Goal: Task Accomplishment & Management: Manage account settings

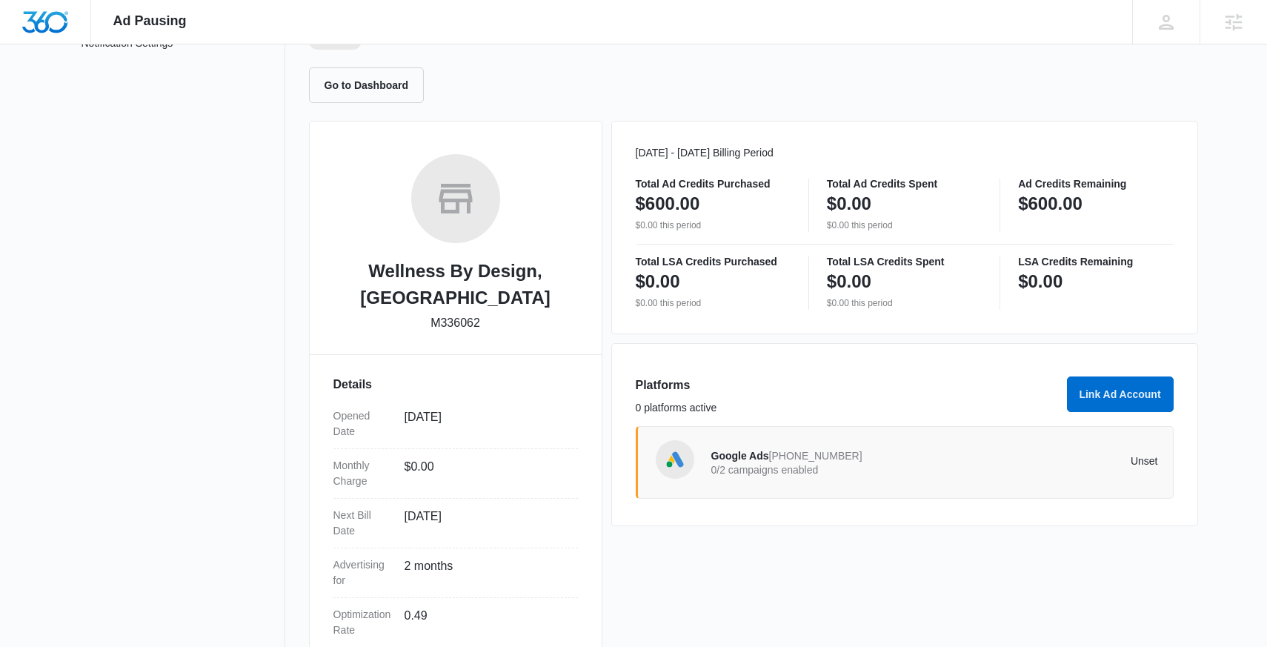
scroll to position [138, 0]
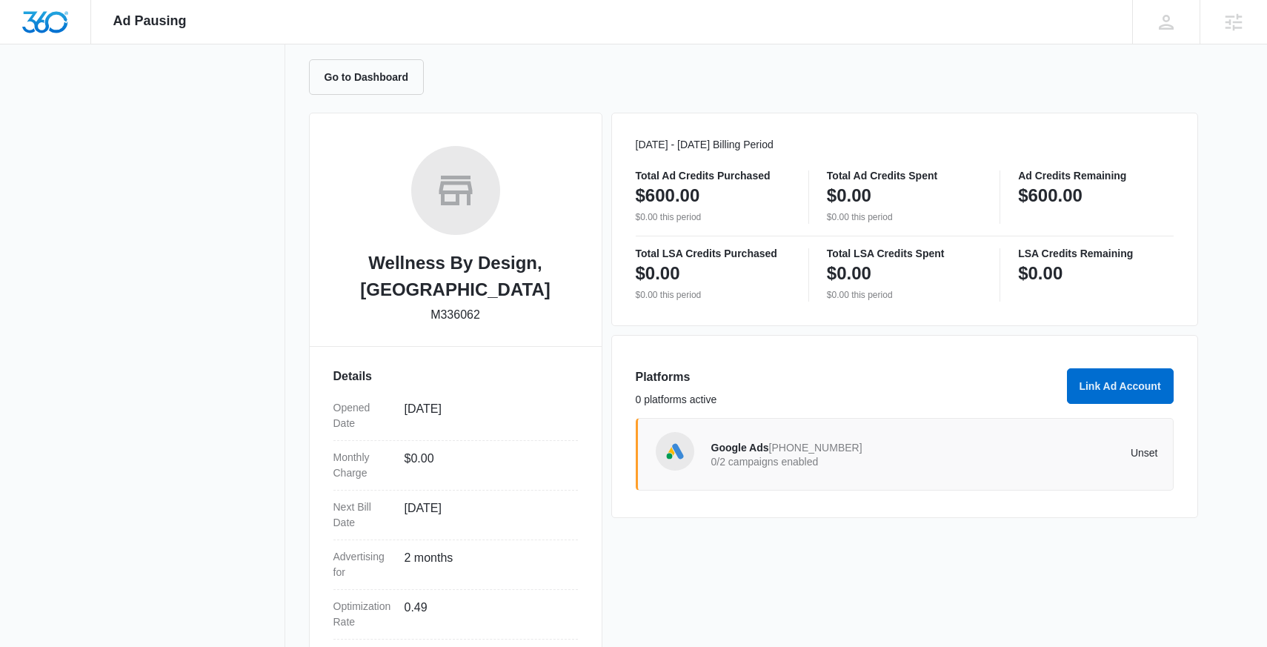
click at [986, 452] on p "Unset" at bounding box center [1046, 453] width 224 height 10
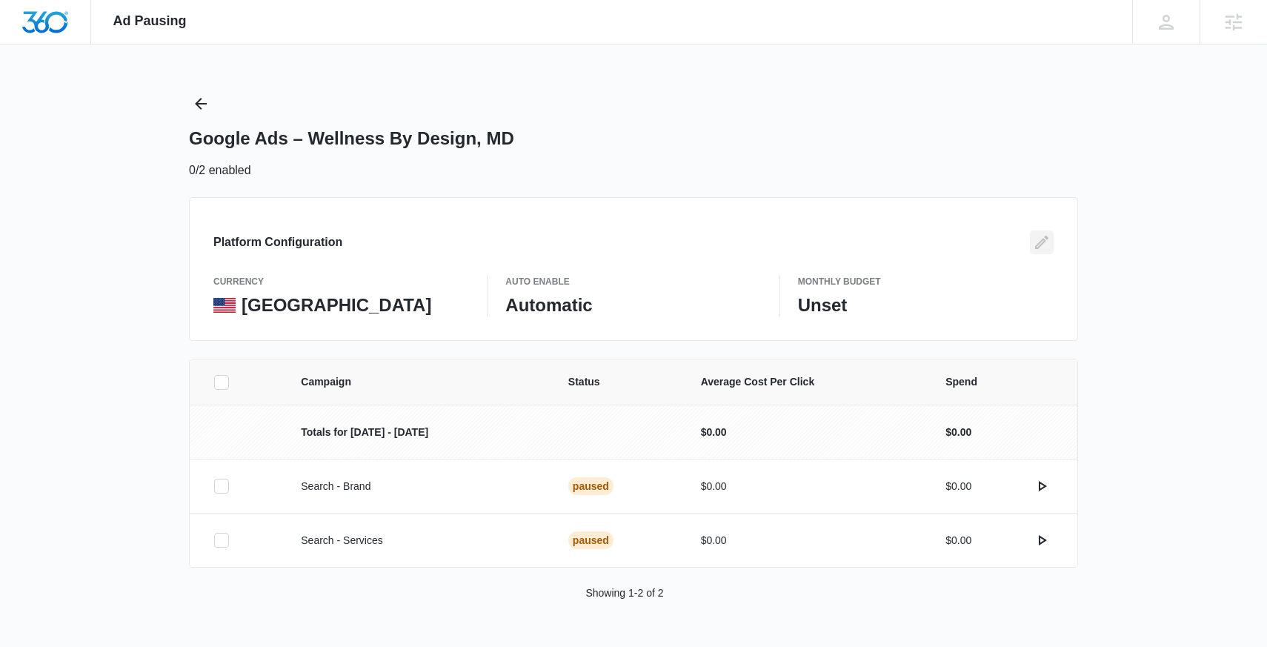
click at [1041, 245] on icon "Edit" at bounding box center [1041, 242] width 13 height 13
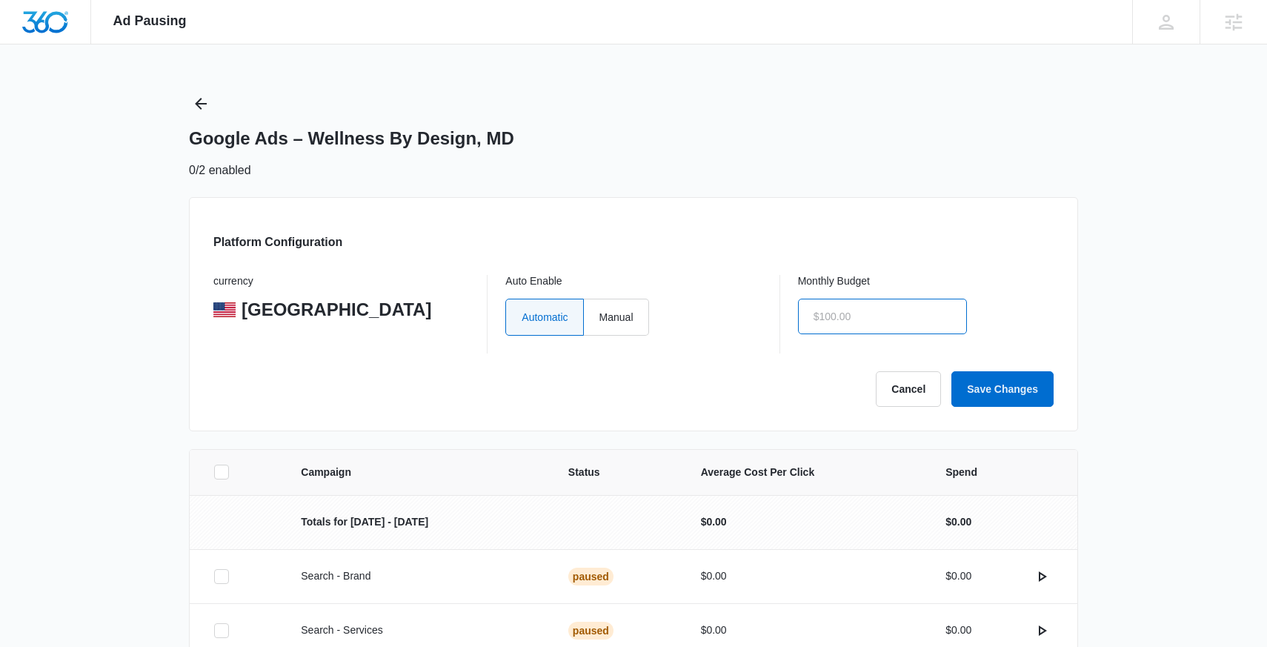
click at [837, 302] on input "text" at bounding box center [882, 317] width 169 height 36
type input "$1.00"
click at [637, 318] on label "Manual" at bounding box center [616, 317] width 65 height 37
click at [599, 317] on input "Manual" at bounding box center [599, 316] width 1 height 1
radio input "true"
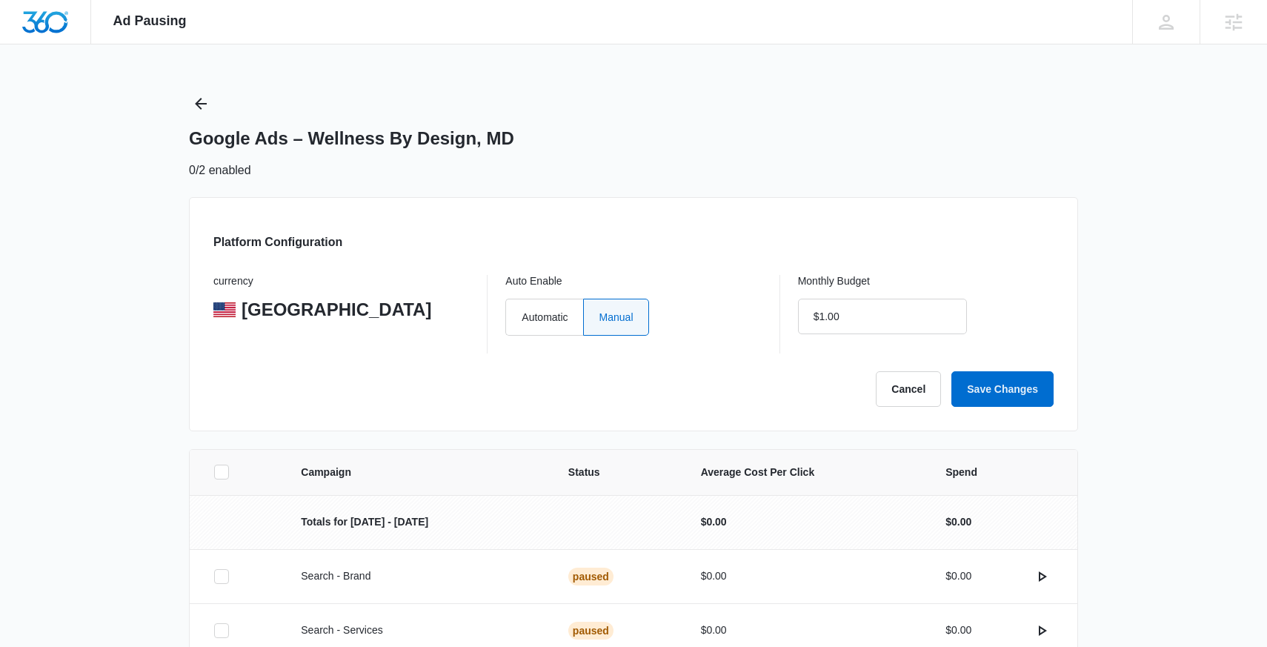
click at [1013, 406] on div "Platform Configuration currency United States Auto Enable Automatic Manual Mont…" at bounding box center [633, 314] width 889 height 234
click at [1007, 398] on button "Save Changes" at bounding box center [1002, 389] width 102 height 36
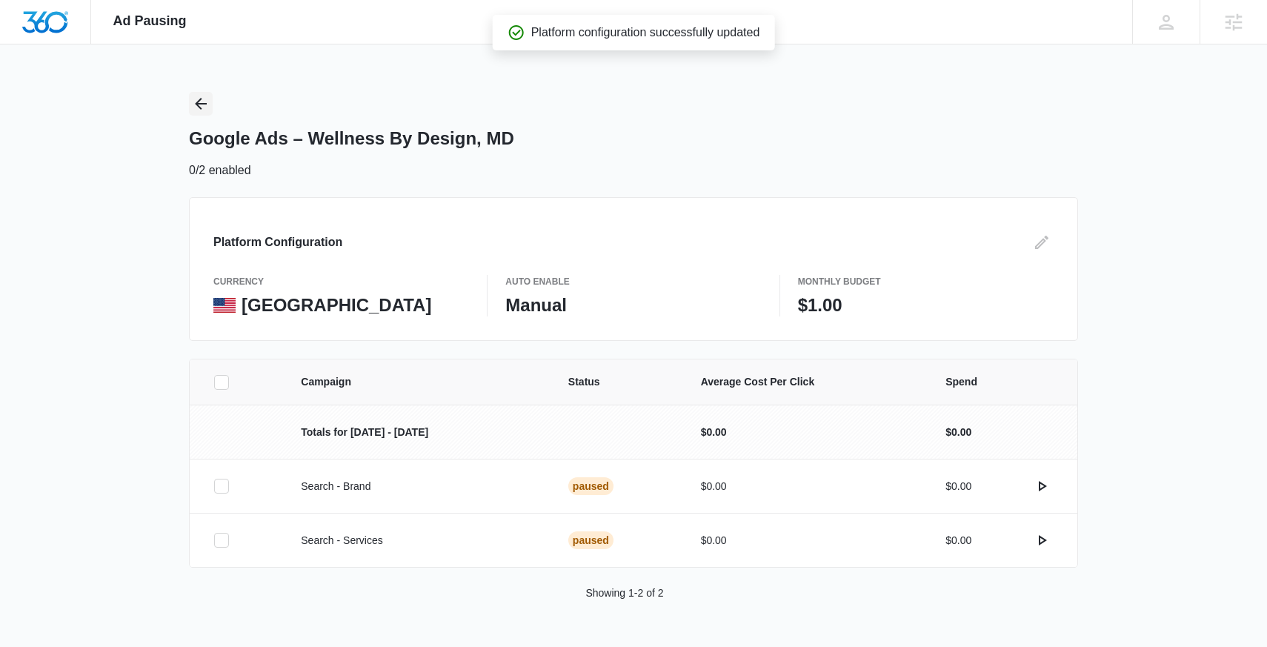
click at [208, 100] on icon "Back" at bounding box center [201, 104] width 18 height 18
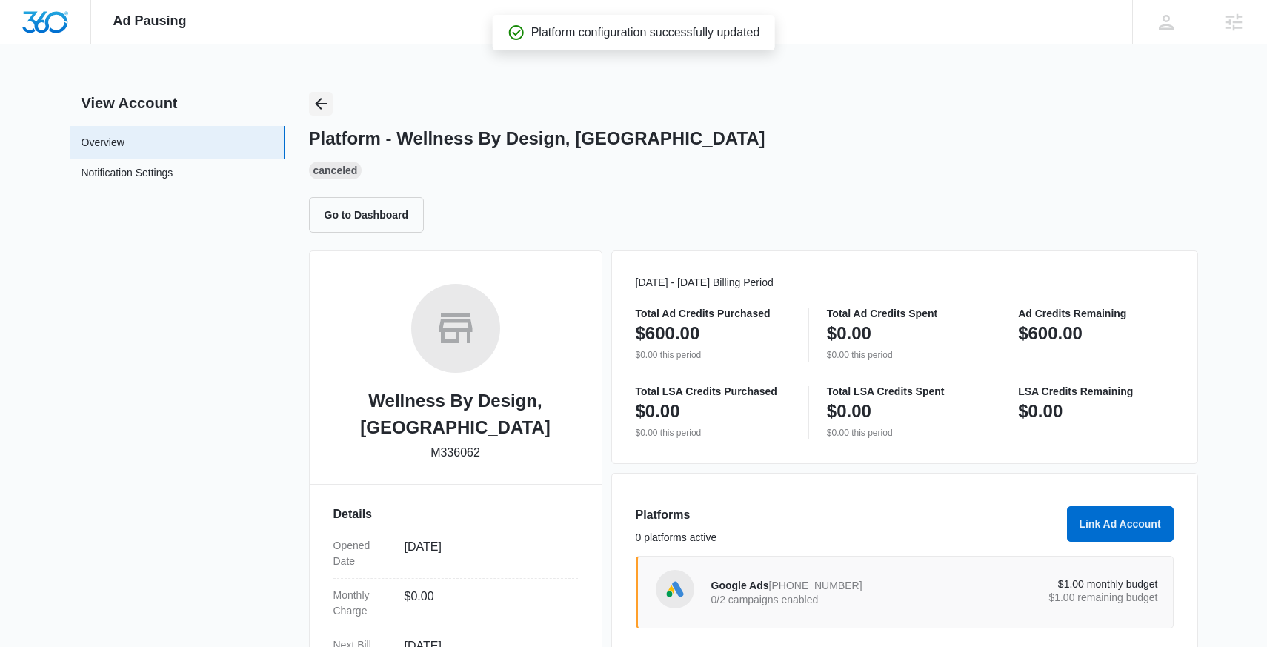
click at [319, 110] on icon "Back" at bounding box center [321, 104] width 18 height 18
